Goal: Transaction & Acquisition: Purchase product/service

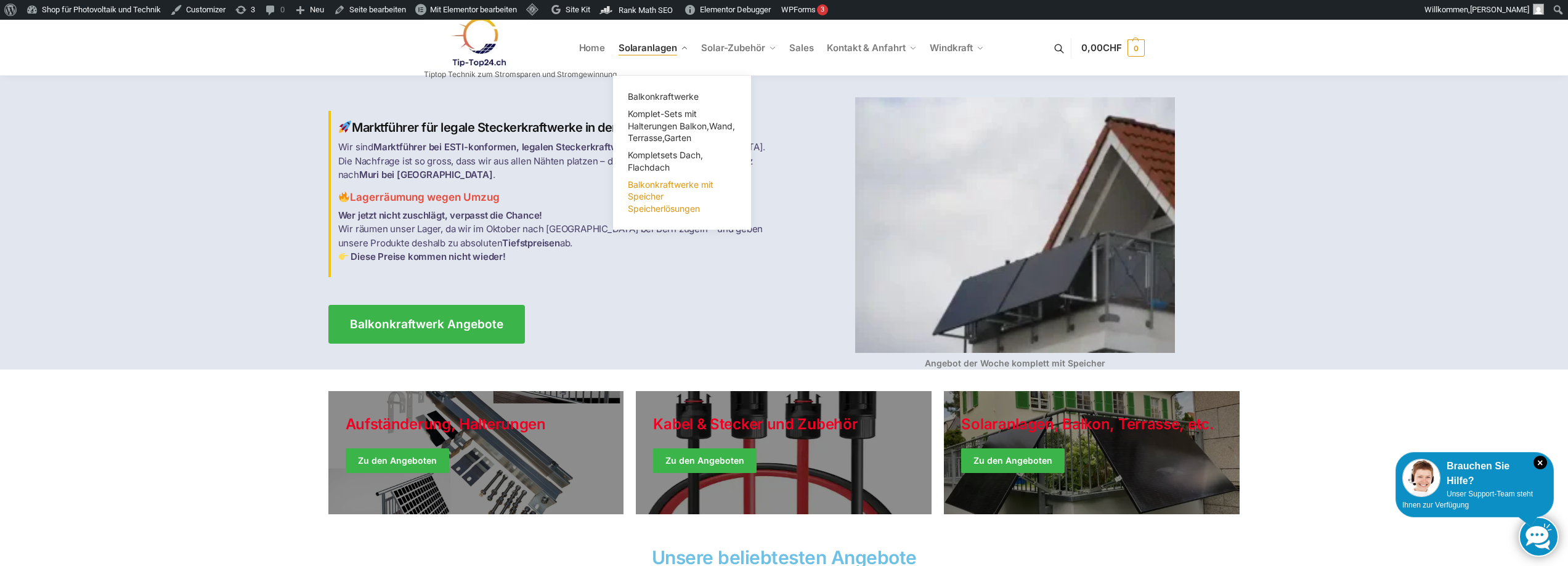
click at [655, 196] on span "Balkonkraftwerke mit Speicher Speicherlösungen" at bounding box center [670, 196] width 85 height 35
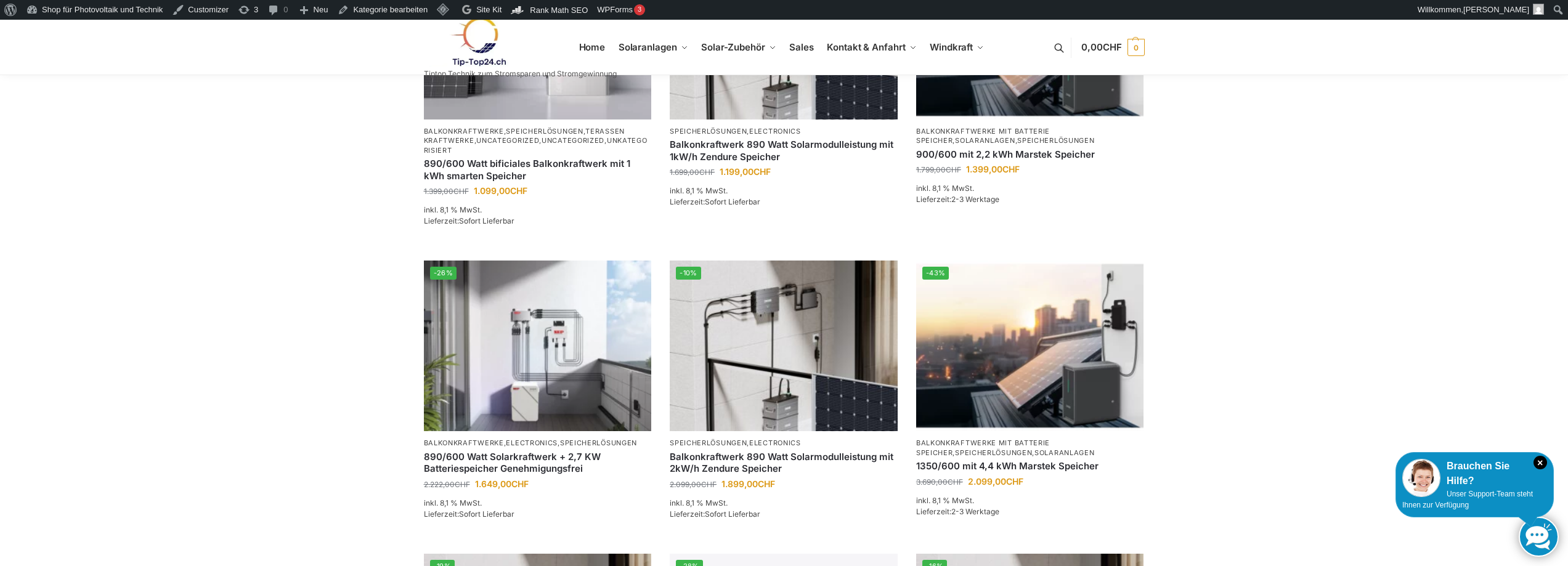
scroll to position [739, 0]
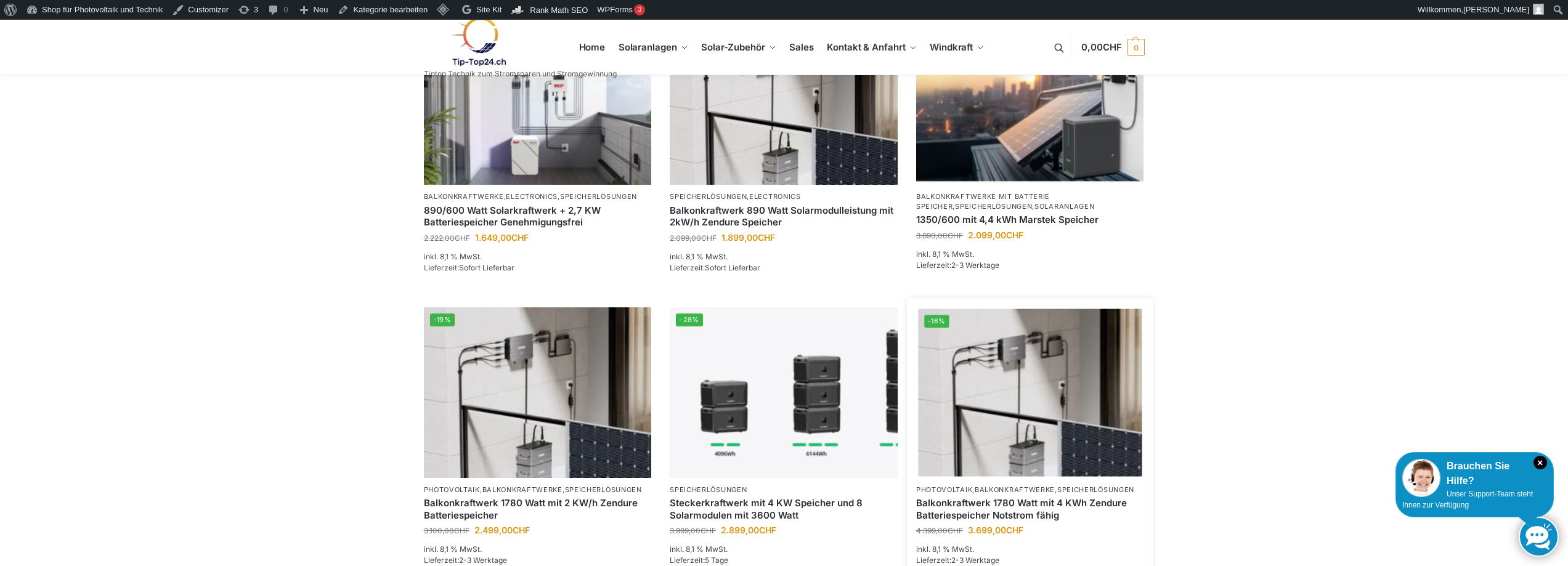
click at [968, 515] on link "Balkonkraftwerk 1780 Watt mit 4 KWh Zendure Batteriespeicher Notstrom fähig" at bounding box center [1029, 509] width 228 height 24
